Goal: Task Accomplishment & Management: Complete application form

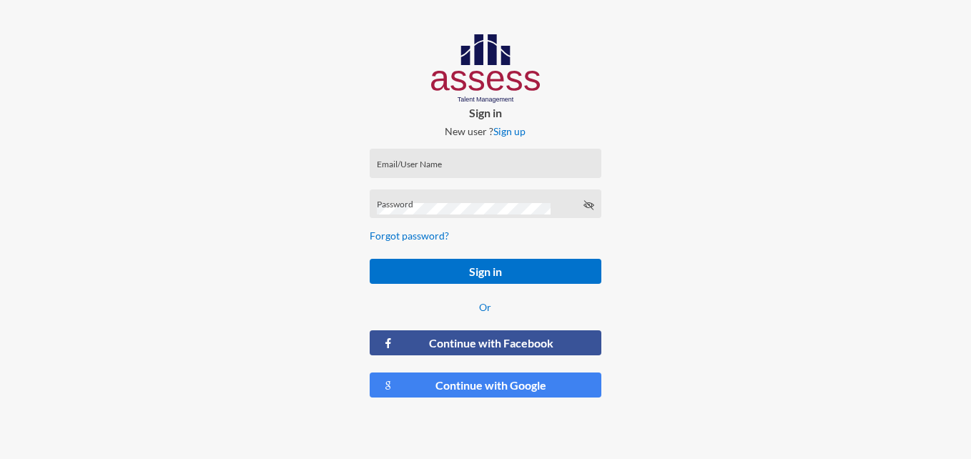
click at [443, 159] on div "Email/User Name" at bounding box center [485, 166] width 217 height 21
paste input "Rahma_HAR"
type input "Rahma_HAR"
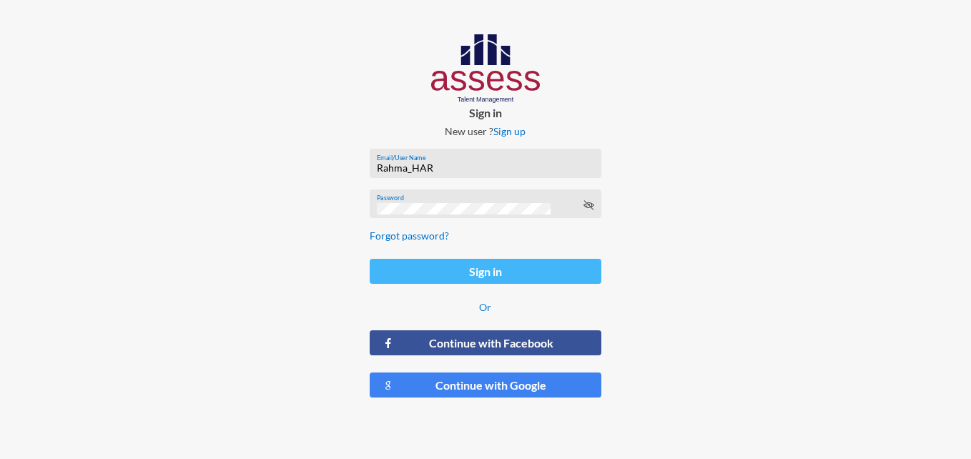
click at [489, 269] on button "Sign in" at bounding box center [486, 271] width 232 height 25
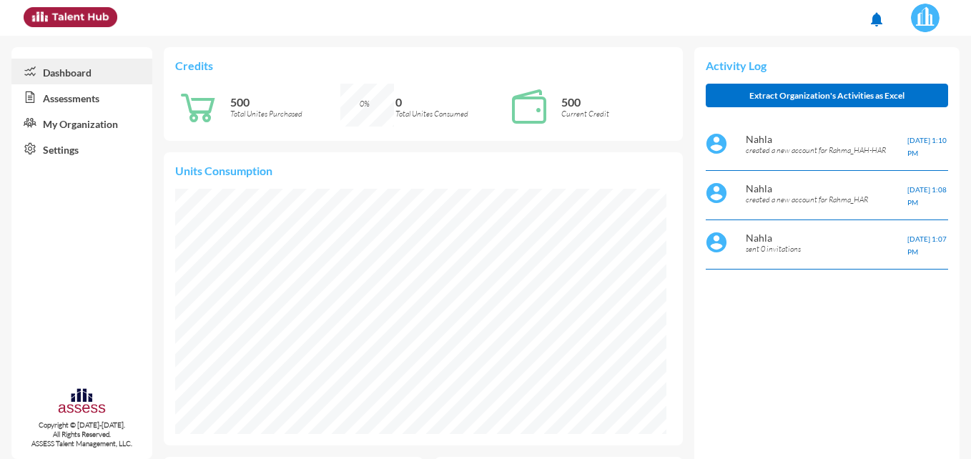
click at [86, 118] on link "My Organization" at bounding box center [81, 123] width 141 height 26
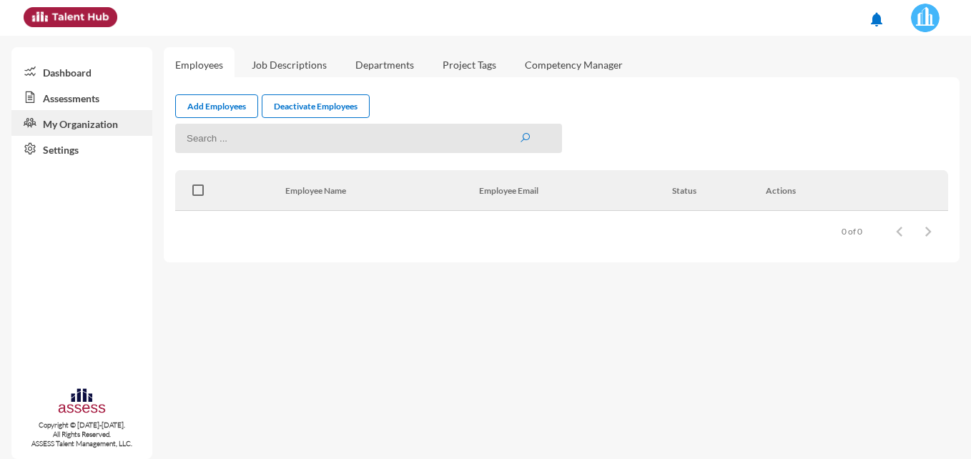
click at [85, 146] on link "Settings" at bounding box center [81, 149] width 141 height 26
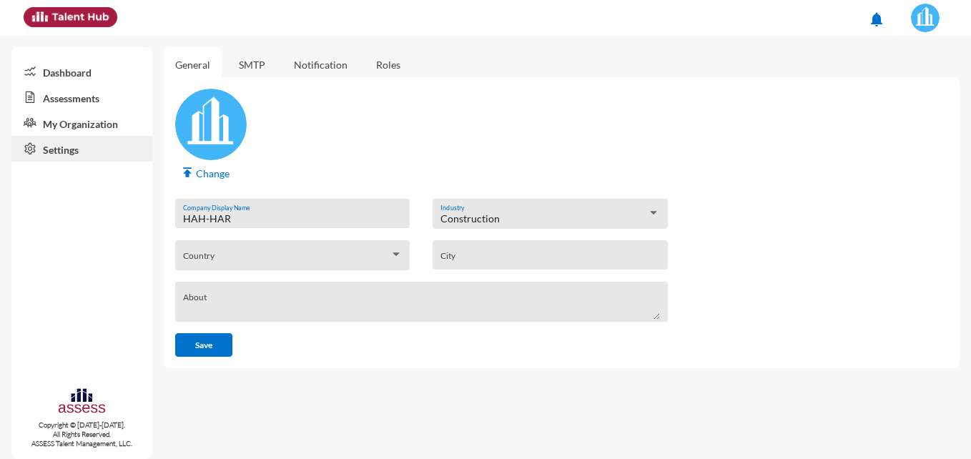
click at [95, 94] on link "Assessments" at bounding box center [81, 97] width 141 height 26
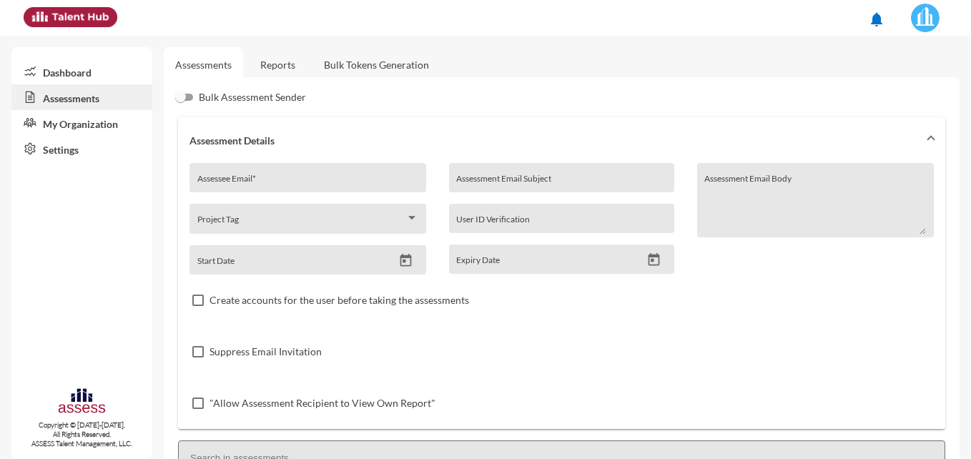
click at [284, 67] on link "Reports" at bounding box center [278, 64] width 58 height 35
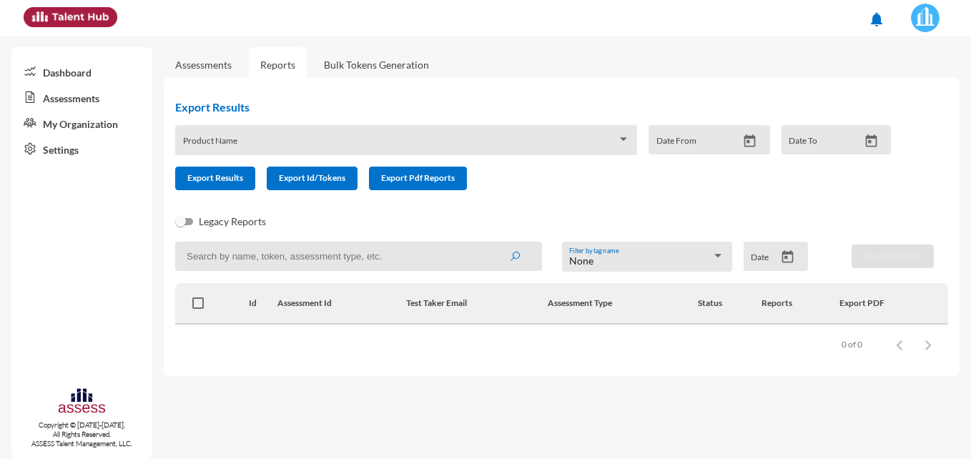
click at [358, 70] on link "Bulk Tokens Generation" at bounding box center [377, 64] width 128 height 35
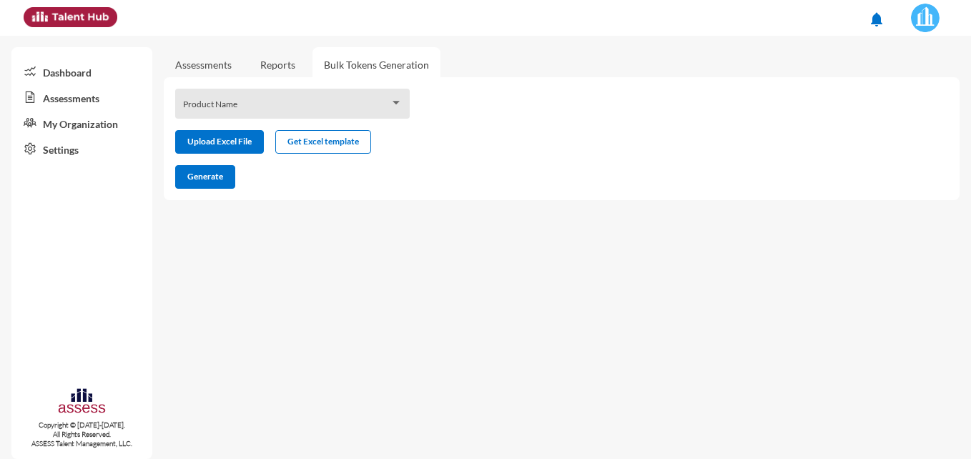
click at [204, 67] on link "Assessments" at bounding box center [203, 65] width 56 height 12
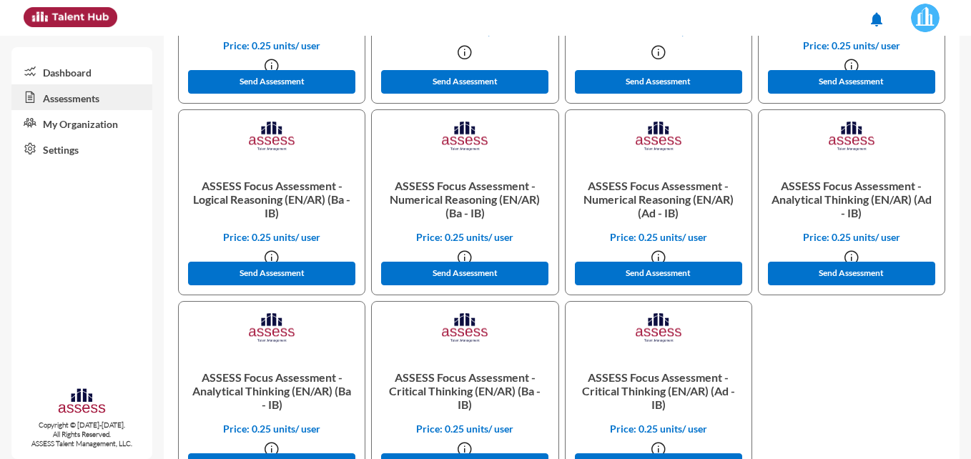
scroll to position [1001, 0]
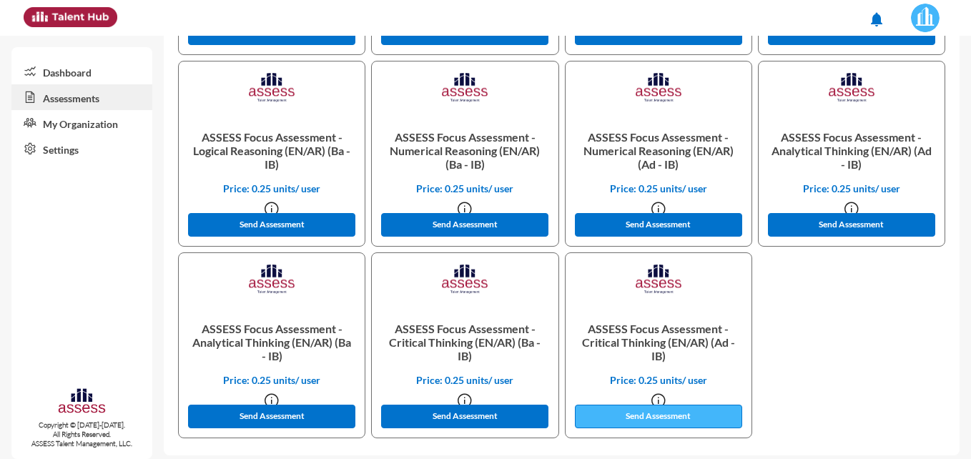
click at [681, 418] on button "Send Assessment" at bounding box center [658, 417] width 167 height 24
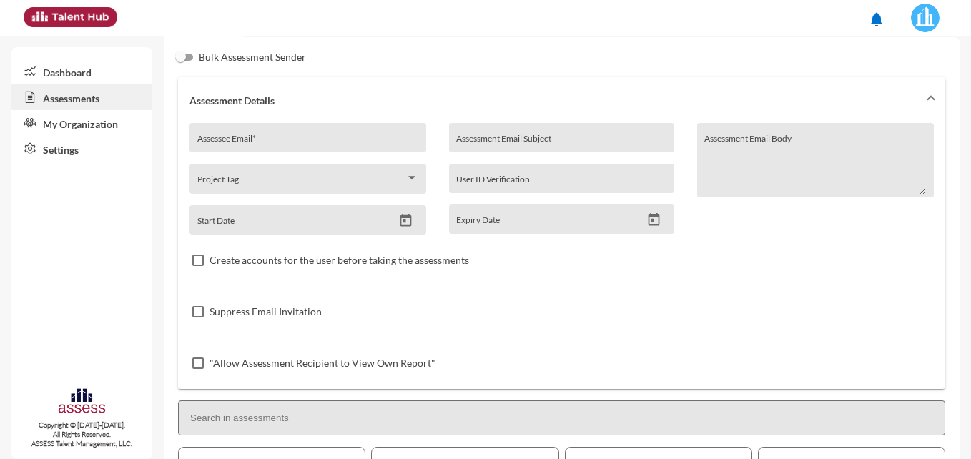
scroll to position [0, 0]
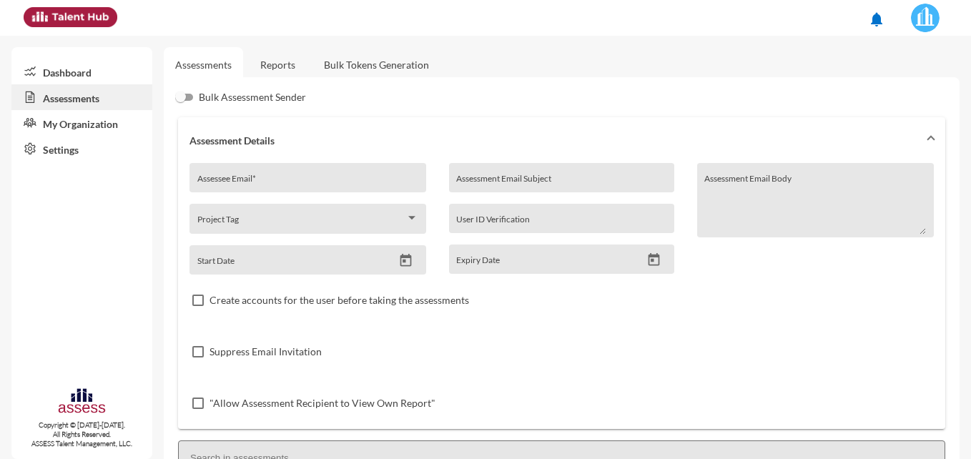
click at [279, 185] on input "Assessee Email *" at bounding box center [308, 182] width 222 height 11
type input "[PERSON_NAME][EMAIL_ADDRESS][DOMAIN_NAME]"
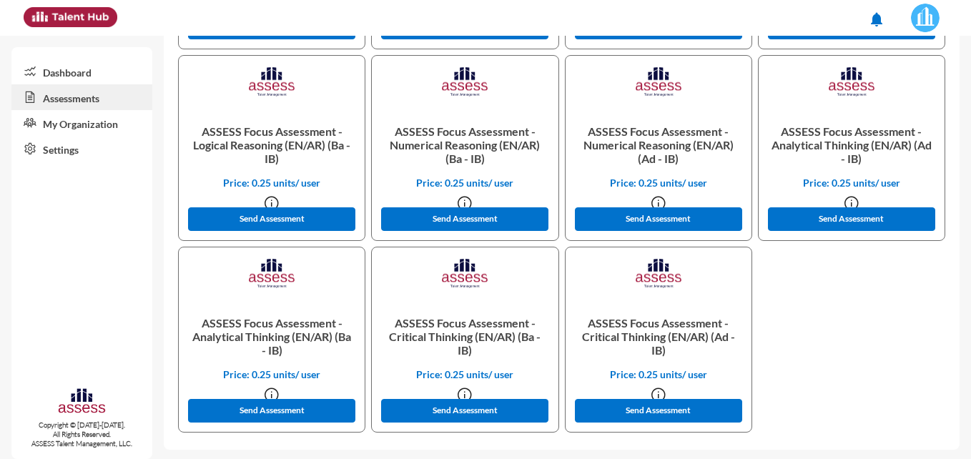
scroll to position [1009, 0]
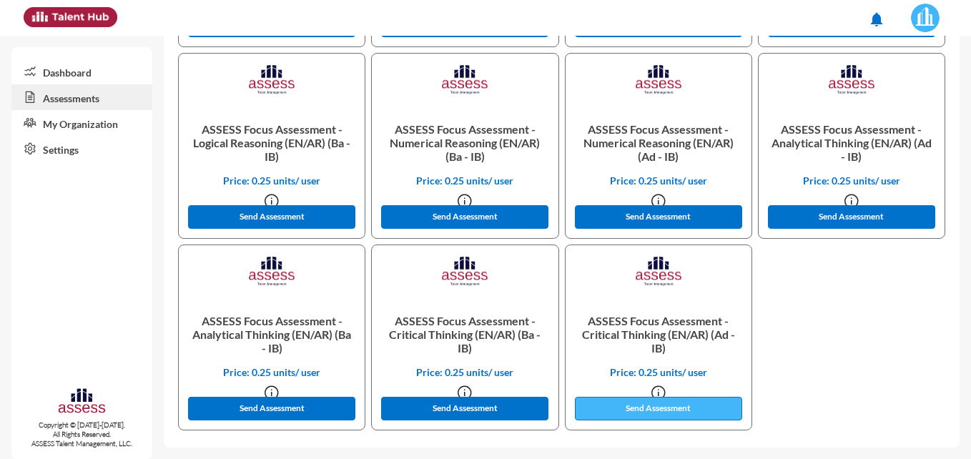
click at [645, 414] on button "Send Assessment" at bounding box center [658, 409] width 167 height 24
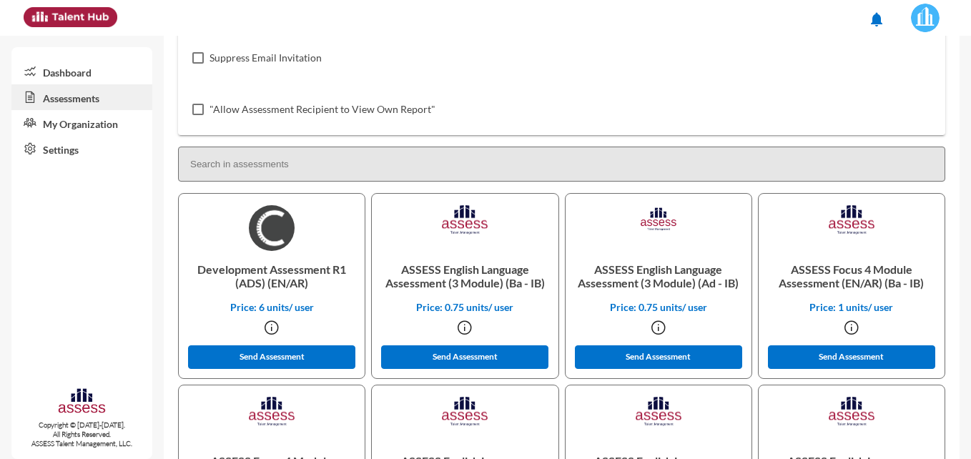
scroll to position [0, 0]
